Goal: Task Accomplishment & Management: Manage account settings

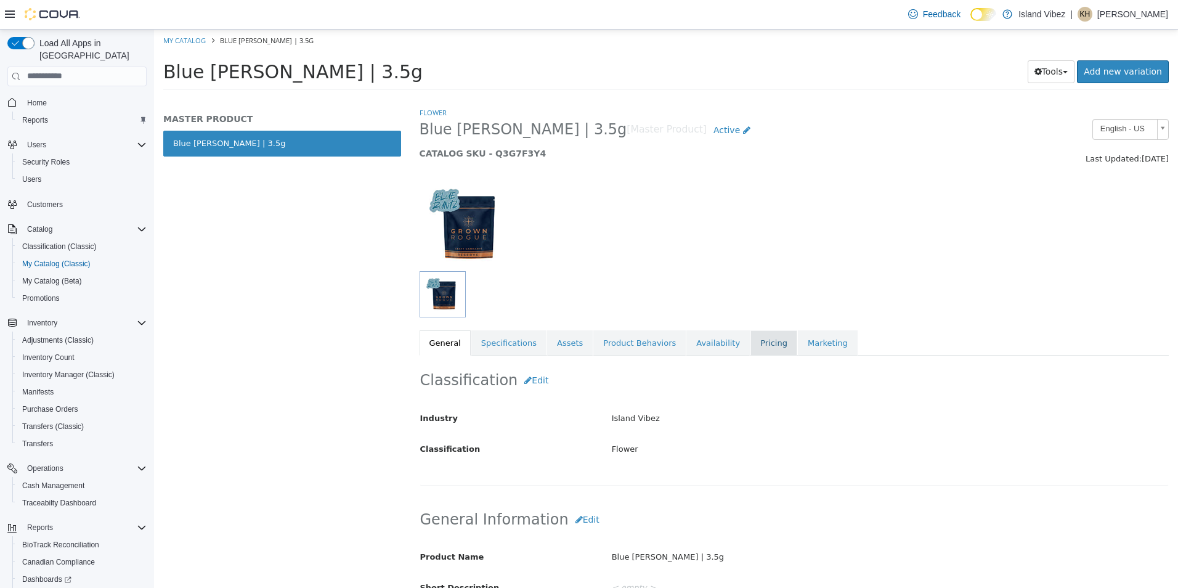
click at [751, 346] on link "Pricing" at bounding box center [774, 343] width 47 height 26
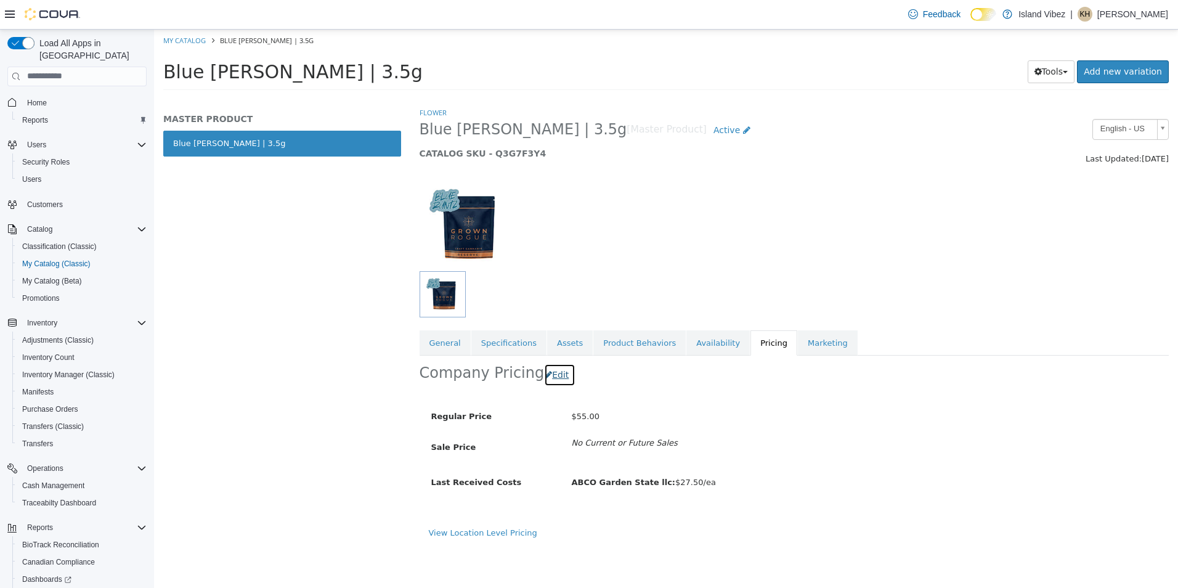
click at [554, 374] on button "Edit" at bounding box center [559, 374] width 31 height 23
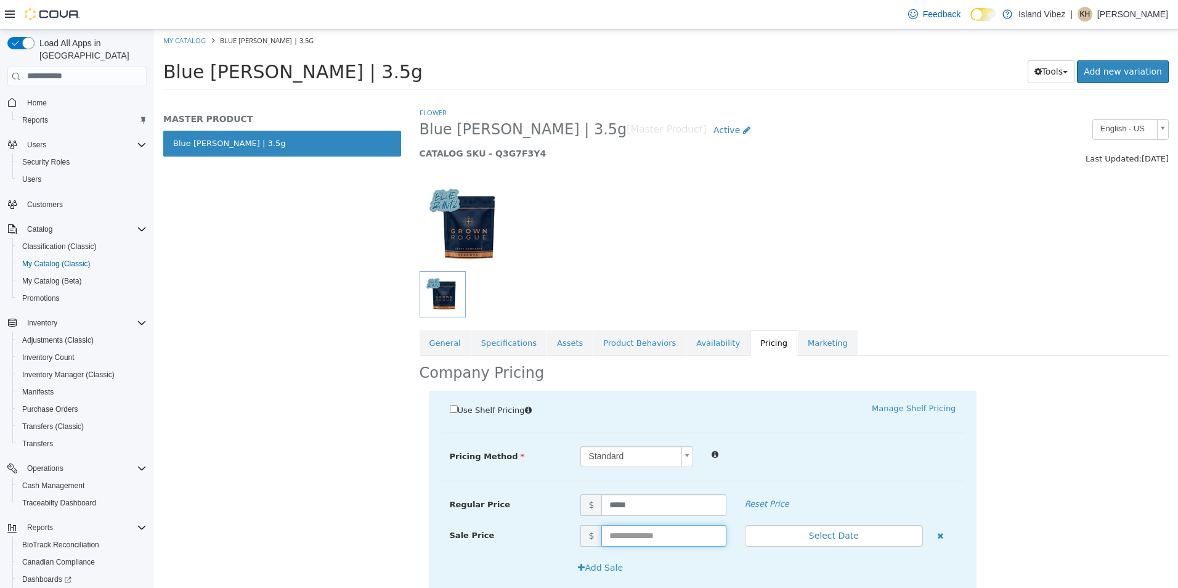
click at [620, 527] on input "text" at bounding box center [664, 536] width 125 height 22
type input "*****"
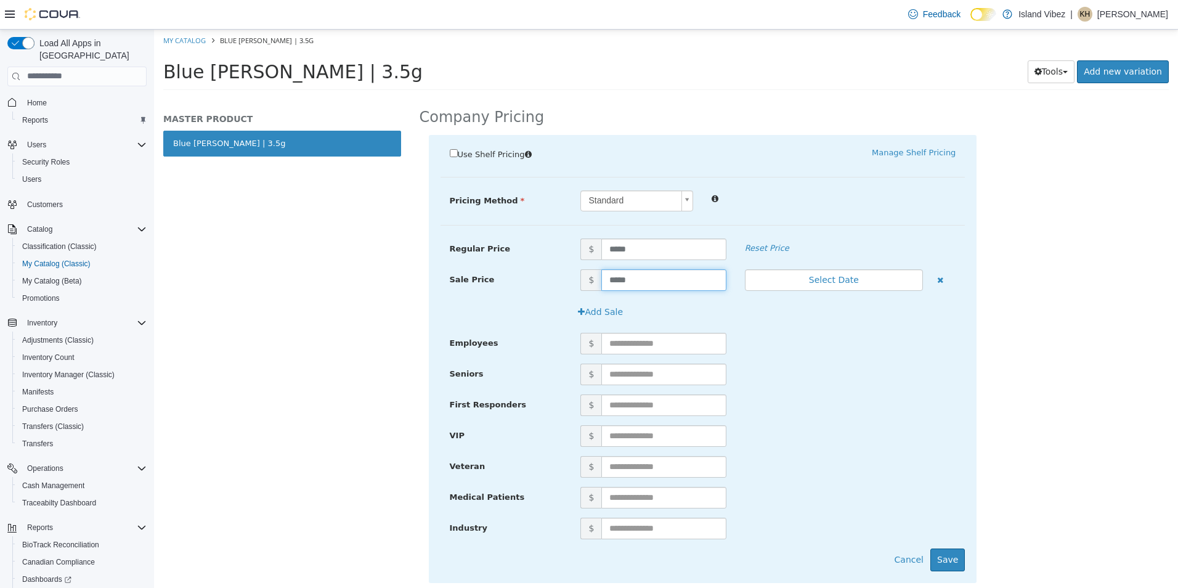
scroll to position [284, 0]
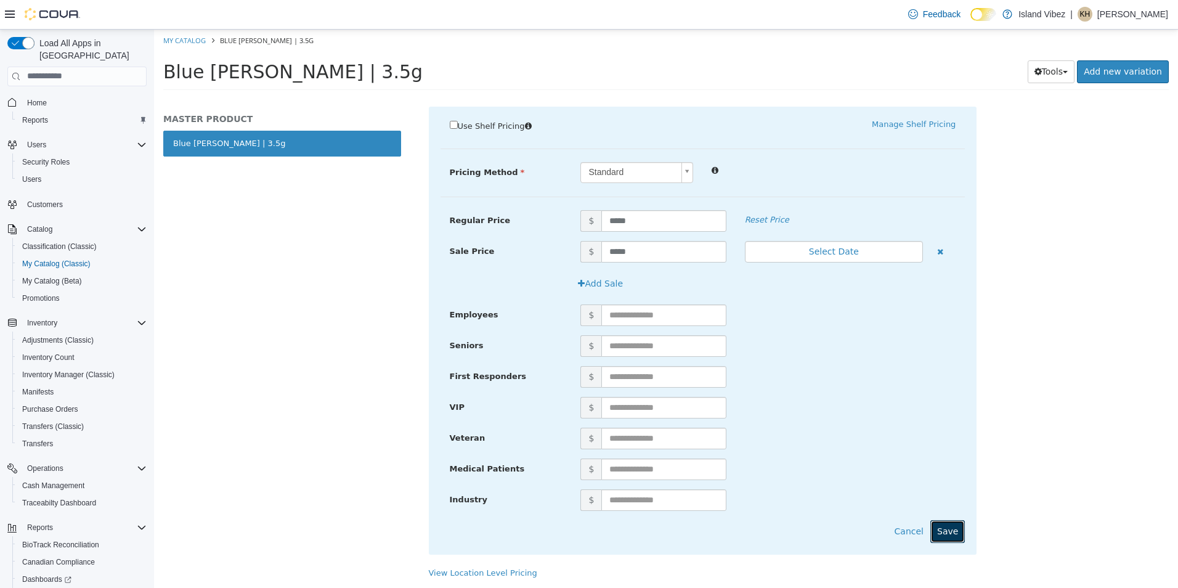
click at [945, 526] on button "Save" at bounding box center [948, 531] width 35 height 23
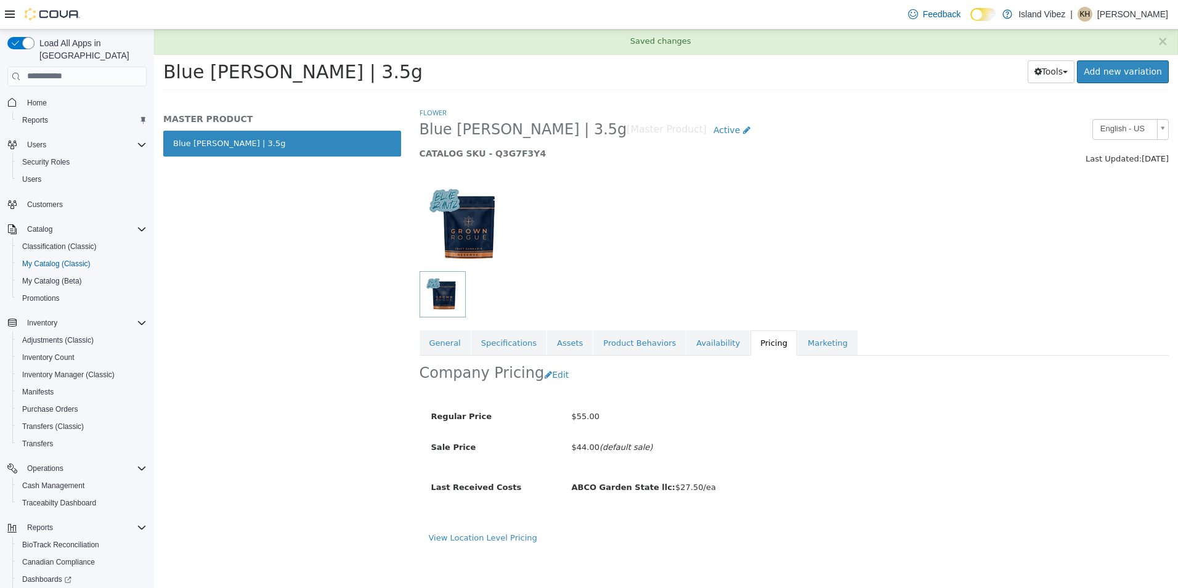
scroll to position [0, 0]
